Goal: Information Seeking & Learning: Check status

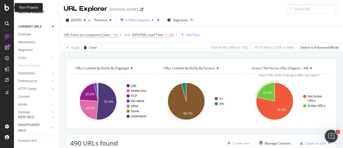
click at [5, 5] on icon at bounding box center [7, 7] width 5 height 6
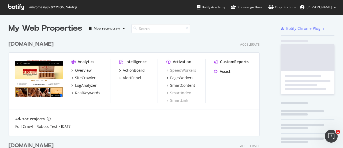
scroll to position [144, 335]
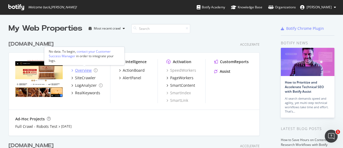
click at [86, 71] on div "Overview" at bounding box center [83, 70] width 17 height 5
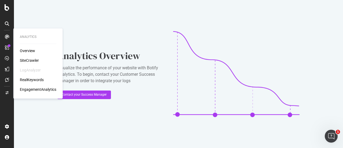
drag, startPoint x: 29, startPoint y: 60, endPoint x: 32, endPoint y: 61, distance: 3.1
click at [30, 60] on div "SiteCrawler" at bounding box center [29, 60] width 19 height 5
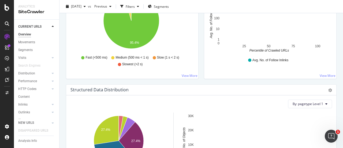
scroll to position [398, 0]
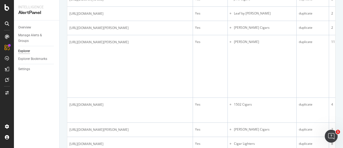
scroll to position [332, 0]
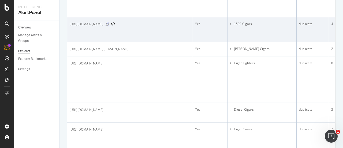
click at [109, 26] on icon at bounding box center [107, 24] width 3 height 3
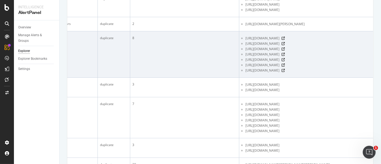
scroll to position [358, 0]
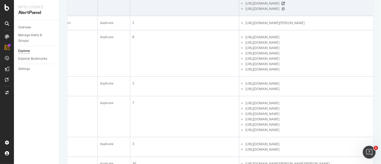
click at [285, 10] on icon at bounding box center [283, 8] width 3 height 3
